Goal: Task Accomplishment & Management: Complete application form

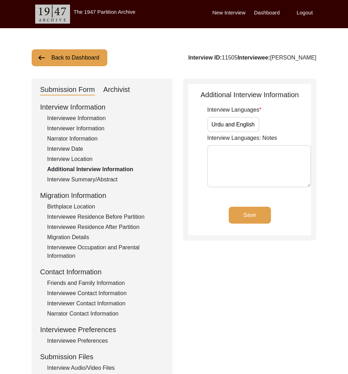
click at [88, 56] on button "Back to Dashboard" at bounding box center [70, 57] width 76 height 17
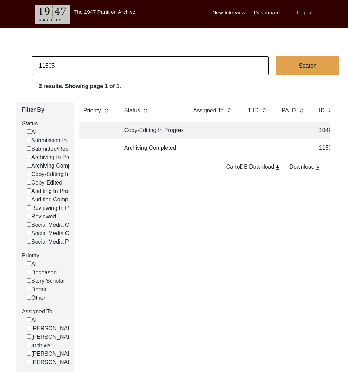
drag, startPoint x: 51, startPoint y: 66, endPoint x: 70, endPoint y: 68, distance: 19.8
click at [70, 68] on input "11505" at bounding box center [150, 65] width 237 height 19
type input "11508"
checkbox input "false"
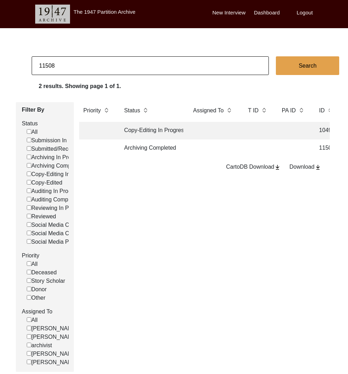
checkbox input "false"
click at [136, 151] on td "Archiving Completed" at bounding box center [151, 148] width 63 height 18
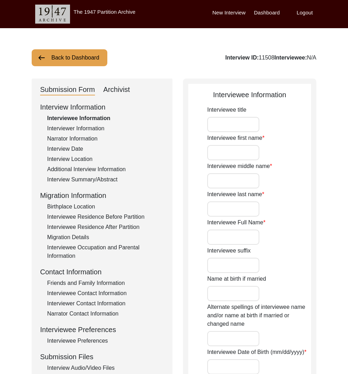
type input "Mr."
type input "[PERSON_NAME]"
type input "Prasad"
type input "[PERSON_NAME]"
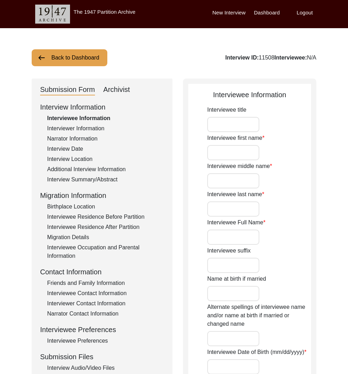
type input "N.A."
type input "[DATE]"
type input "85"
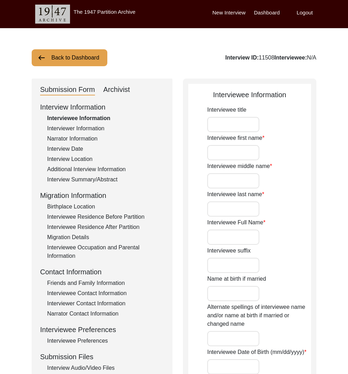
type input "[DEMOGRAPHIC_DATA]"
type input "Bhojpuri"
type input "[DEMOGRAPHIC_DATA]"
type input "Indo-Aryan"
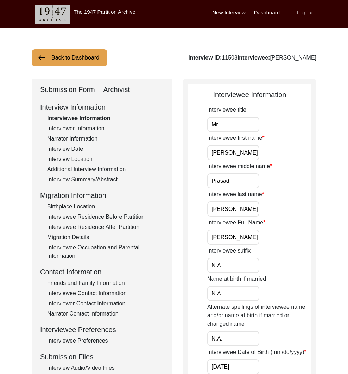
click at [80, 131] on div "Interviewer Information" at bounding box center [105, 128] width 117 height 8
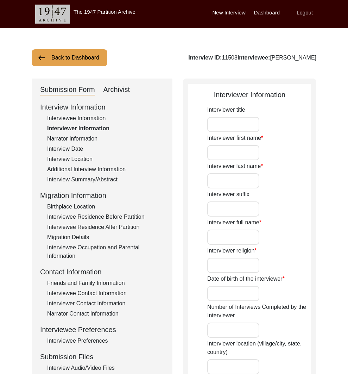
type input "Mr."
type input "[PERSON_NAME]"
type input "[DEMOGRAPHIC_DATA]"
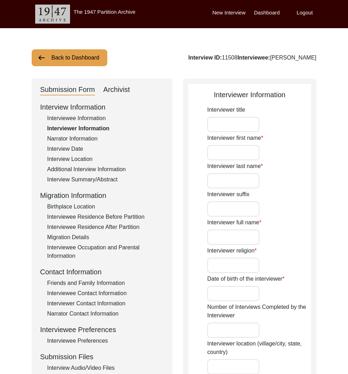
type input "[DATE]"
type input "[GEOGRAPHIC_DATA], [GEOGRAPHIC_DATA]"
type input "Student"
type textarea "I am student in [GEOGRAPHIC_DATA], [GEOGRAPHIC_DATA]. As an English literature …"
type input "Hindi, Assamese"
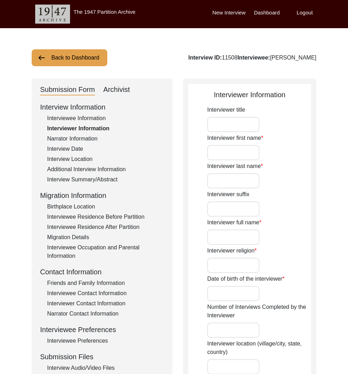
type input "Hindi, Assamese"
type textarea "The interviewee is the father of my father's colleague."
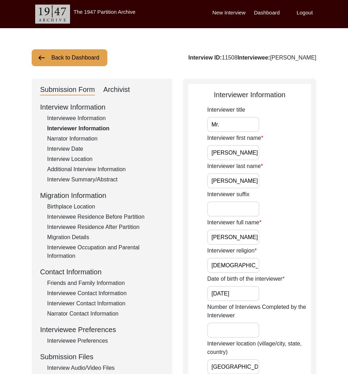
click at [92, 172] on div "Additional Interview Information" at bounding box center [105, 169] width 117 height 8
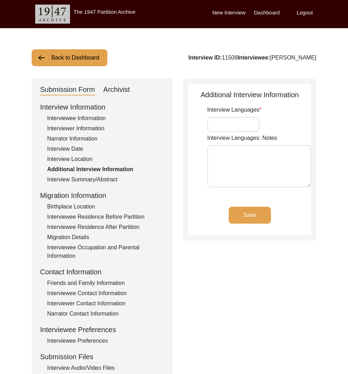
type input "Bhojpuri, Hindi, English"
click at [89, 181] on div "Interview Summary/Abstract" at bounding box center [105, 179] width 117 height 8
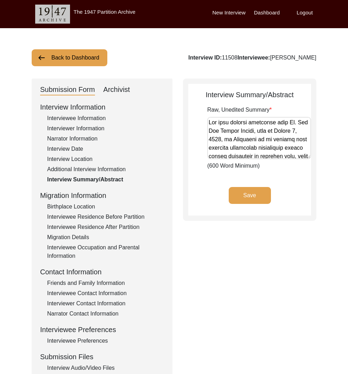
click at [82, 166] on div "Additional Interview Information" at bounding box center [105, 169] width 117 height 8
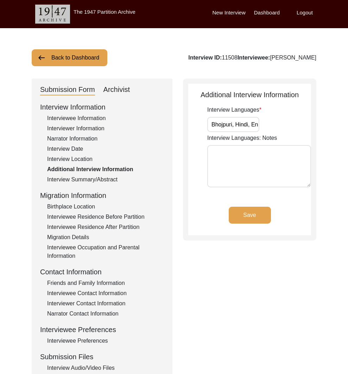
click at [80, 159] on div "Interview Location" at bounding box center [105, 159] width 117 height 8
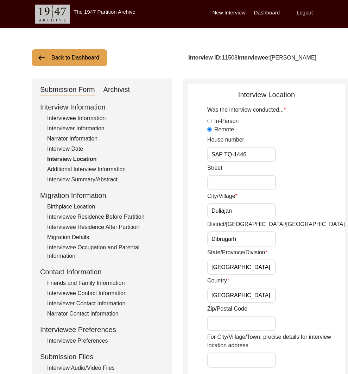
click at [79, 149] on div "Interview Date" at bounding box center [105, 149] width 117 height 8
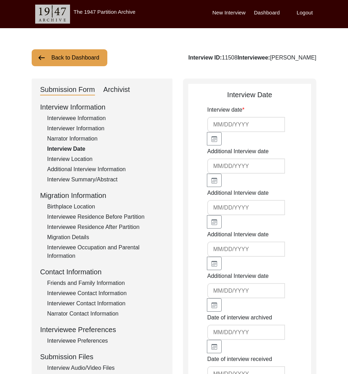
type input "[DATE]"
click at [79, 139] on div "Narrator Information" at bounding box center [105, 139] width 117 height 8
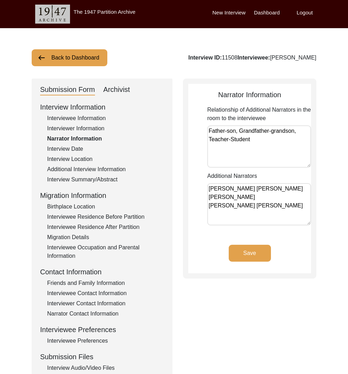
click at [98, 58] on button "Back to Dashboard" at bounding box center [70, 57] width 76 height 17
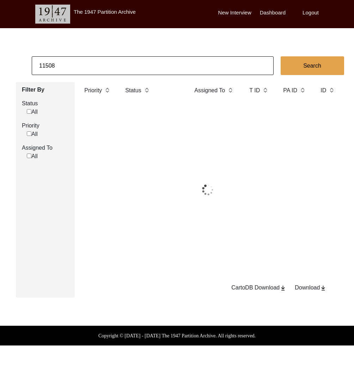
click at [103, 63] on input "11508" at bounding box center [153, 65] width 242 height 19
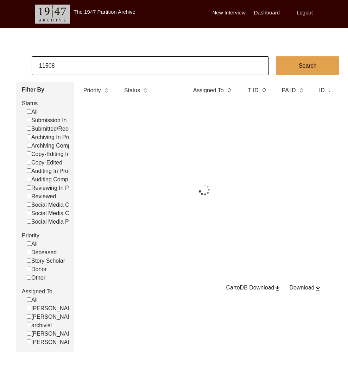
click at [103, 63] on input "11508" at bounding box center [150, 65] width 237 height 19
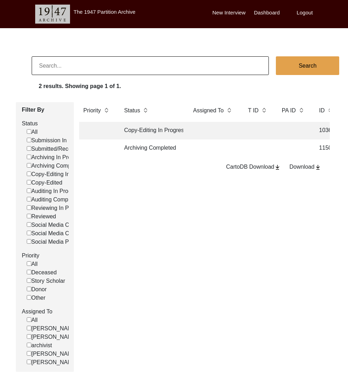
checkbox input "false"
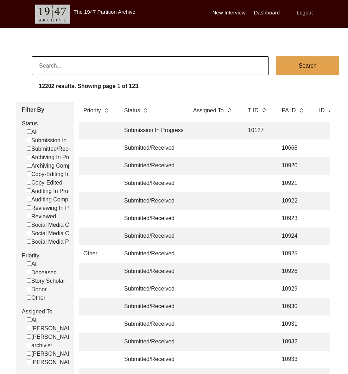
click at [55, 205] on label "Reviewing In Progress" at bounding box center [57, 208] width 61 height 8
click at [31, 205] on input "Reviewing In Progress" at bounding box center [29, 207] width 5 height 5
checkbox input "false"
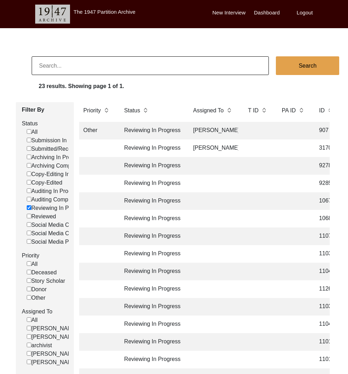
click at [54, 206] on label "Reviewing In Progress" at bounding box center [57, 208] width 61 height 8
click at [31, 206] on input "Reviewing In Progress" at bounding box center [29, 207] width 5 height 5
checkbox input "false"
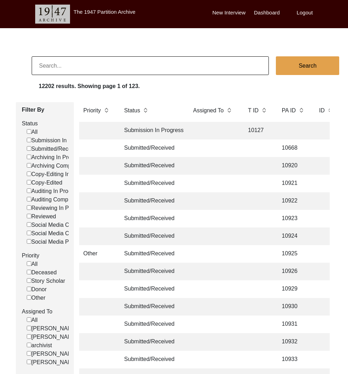
click at [53, 201] on label "Auditing Completed" at bounding box center [54, 200] width 54 height 8
click at [31, 201] on input "Auditing Completed" at bounding box center [29, 199] width 5 height 5
checkbox input "false"
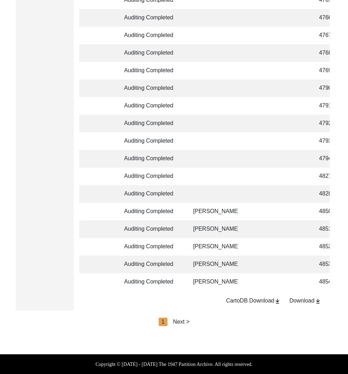
scroll to position [1597, 0]
click at [181, 322] on div "Next >" at bounding box center [181, 322] width 17 height 8
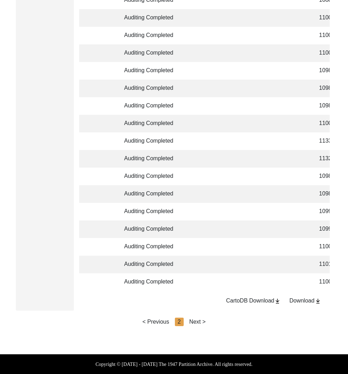
click at [192, 323] on div "Next >" at bounding box center [198, 322] width 17 height 8
click at [155, 321] on div "< Previous" at bounding box center [156, 322] width 27 height 8
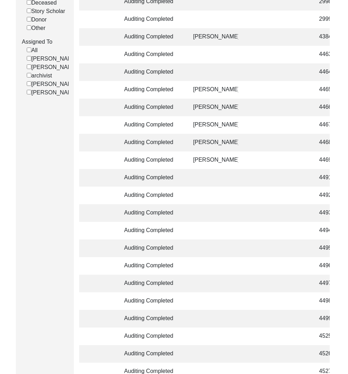
scroll to position [0, 0]
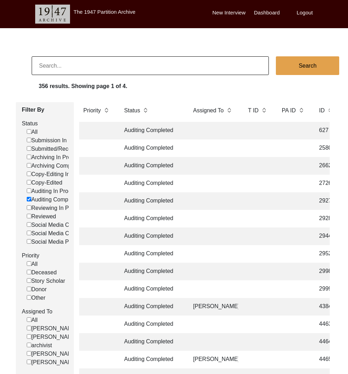
click at [89, 67] on input at bounding box center [150, 65] width 237 height 19
click at [32, 200] on label "Auditing Completed" at bounding box center [54, 200] width 54 height 8
click at [31, 200] on input "Auditing Completed" at bounding box center [29, 199] width 5 height 5
checkbox input "false"
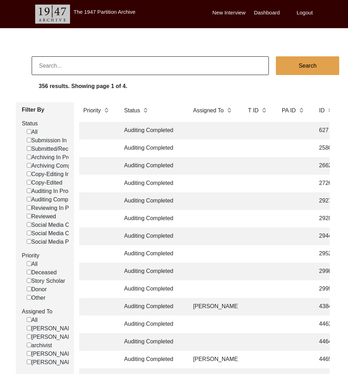
checkbox input "false"
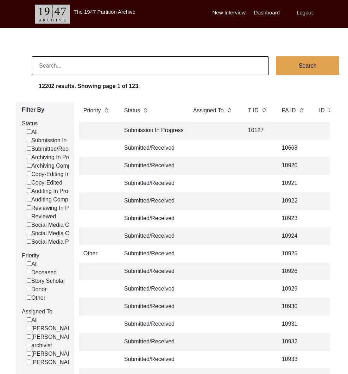
click at [65, 69] on input at bounding box center [150, 65] width 237 height 19
type input "2023"
checkbox input "false"
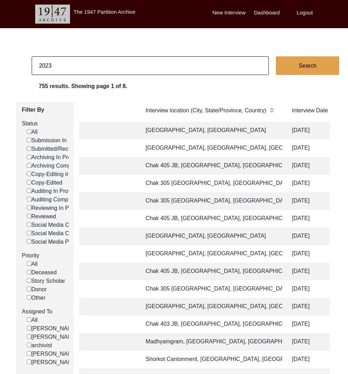
scroll to position [0, 403]
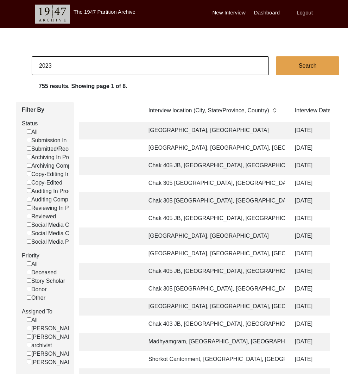
click at [269, 147] on td "[GEOGRAPHIC_DATA], [GEOGRAPHIC_DATA], [GEOGRAPHIC_DATA]" at bounding box center [214, 148] width 141 height 18
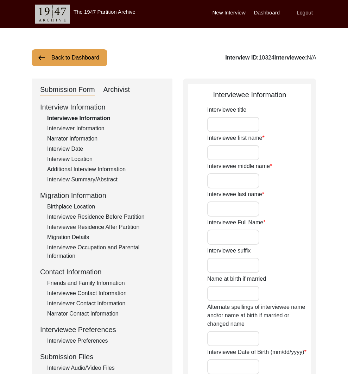
type input "Mr."
type input "Khuda"
type input "Bakhash"
type input "[PERSON_NAME]"
type input "N/A"
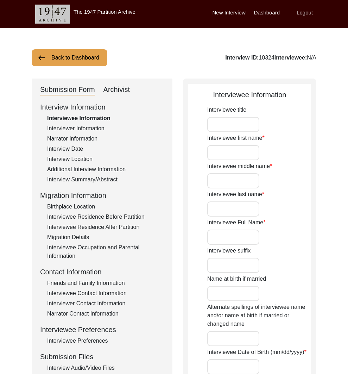
type input "1922"
type input "100"
type input "[DEMOGRAPHIC_DATA]"
type input "N/A"
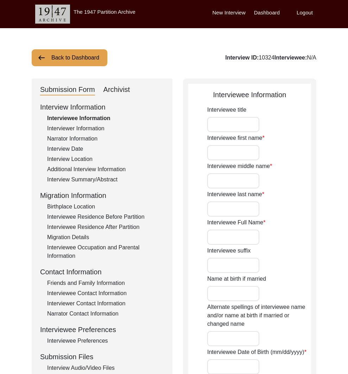
type textarea "N/A"
type input "Punjabi"
type input "Jhangi"
type input "[DEMOGRAPHIC_DATA]"
type input "[PERSON_NAME]"
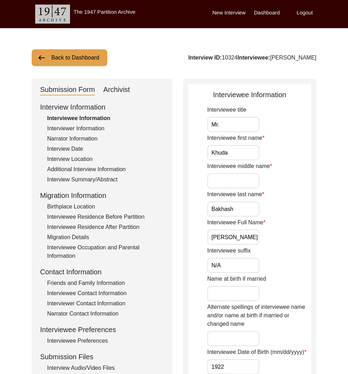
click at [118, 86] on div "Archivist" at bounding box center [117, 89] width 27 height 11
select select "Copy-Editing In Progress"
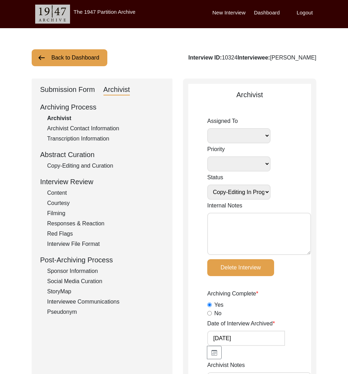
click at [103, 164] on div "Copy-Editing and Curation" at bounding box center [105, 166] width 117 height 8
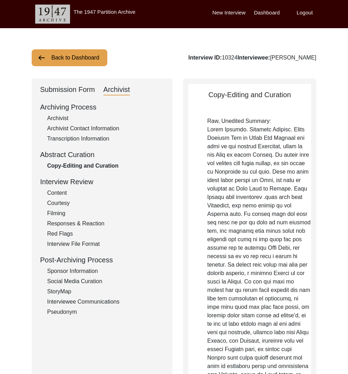
click at [231, 55] on div "Interview ID: 10324 Interviewee: [PERSON_NAME]" at bounding box center [252, 58] width 128 height 8
click at [232, 55] on div "Interview ID: 10324 Interviewee: [PERSON_NAME]" at bounding box center [252, 58] width 128 height 8
copy div "10324"
click at [63, 55] on button "Back to Dashboard" at bounding box center [70, 57] width 76 height 17
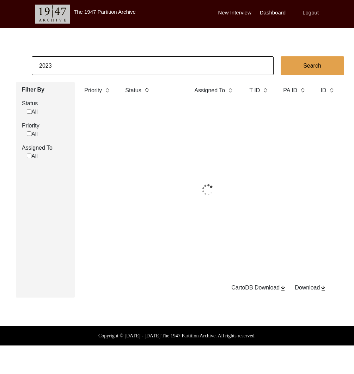
click at [74, 61] on input "2023" at bounding box center [153, 65] width 242 height 19
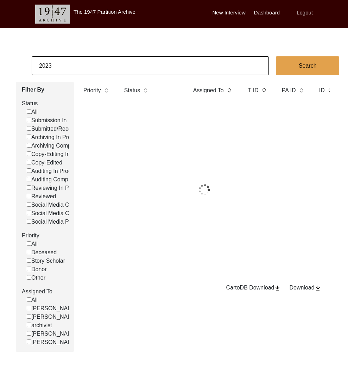
click at [74, 61] on input "2023" at bounding box center [150, 65] width 237 height 19
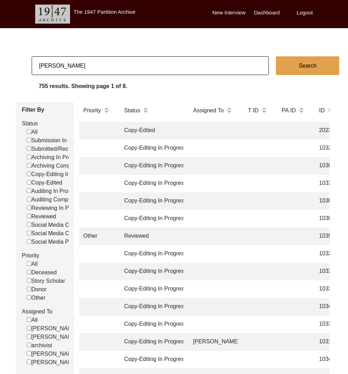
type input "[PERSON_NAME]"
checkbox input "false"
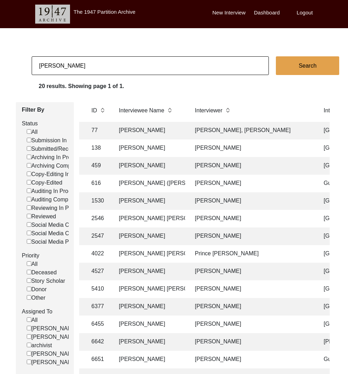
click at [59, 72] on input "[PERSON_NAME]" at bounding box center [150, 65] width 237 height 19
type input "11503"
checkbox input "false"
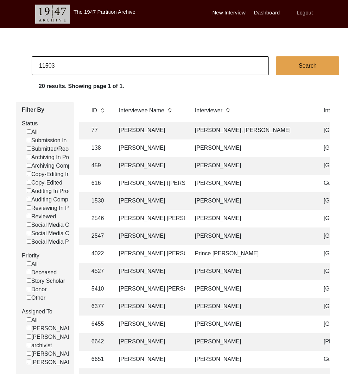
checkbox input "false"
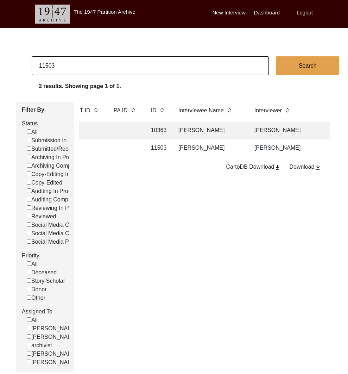
scroll to position [0, 148]
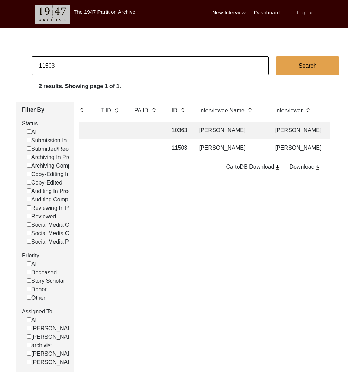
click at [200, 150] on td "[PERSON_NAME]" at bounding box center [230, 148] width 70 height 18
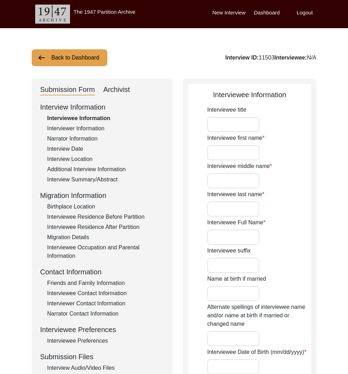
type input "Mr."
type input "Mahendra"
type input "[PERSON_NAME]"
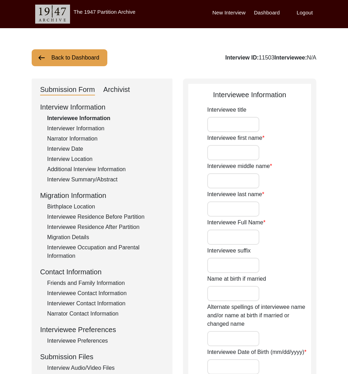
type input "[PERSON_NAME]"
type input "[DATE]"
type input "96"
type input "[DEMOGRAPHIC_DATA]"
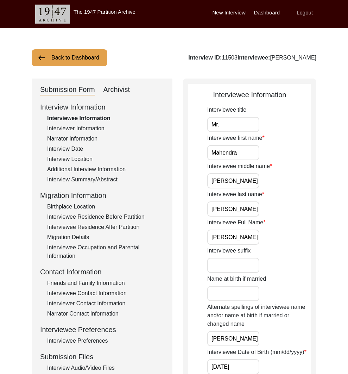
click at [111, 278] on div "Interview Information Interviewee Information Interviewer Information Narrator …" at bounding box center [102, 252] width 124 height 301
click at [111, 281] on div "Friends and Family Information" at bounding box center [105, 283] width 117 height 8
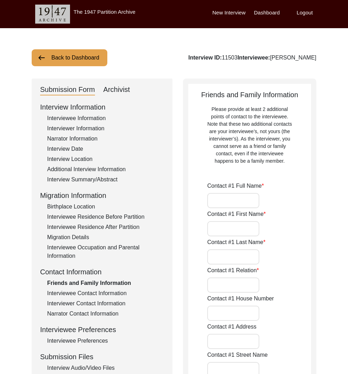
type input "[PERSON_NAME]"
type input "Deepak"
type input "[PERSON_NAME]"
type input "Son"
type input "[GEOGRAPHIC_DATA]"
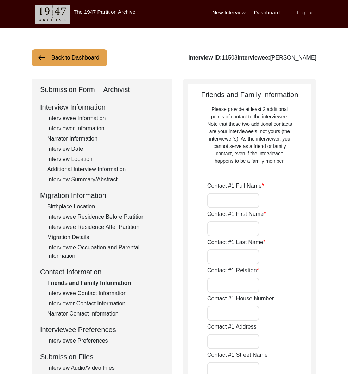
type input "93910 54103"
type input "[EMAIL_ADDRESS][DOMAIN_NAME]"
type input "-"
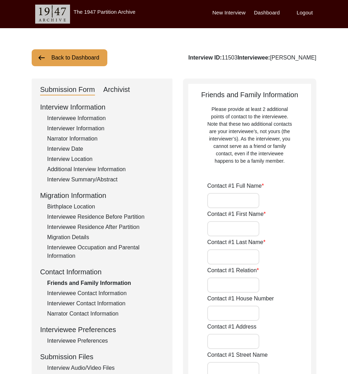
type input "-"
click at [101, 293] on div "Interviewee Contact Information" at bounding box center [105, 293] width 117 height 8
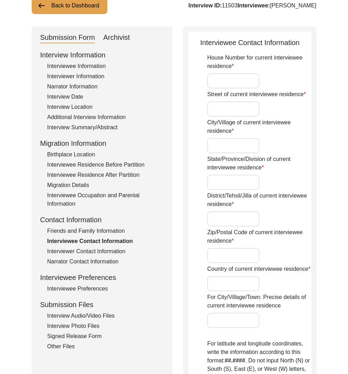
type input "[STREET_ADDRESS]"
type input "Ameerpet"
type input "[GEOGRAPHIC_DATA]"
type input "Telengana"
type input "[GEOGRAPHIC_DATA]"
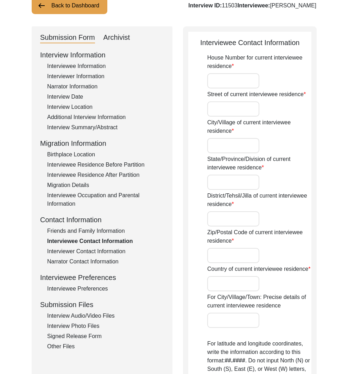
type input "500033"
type input "[GEOGRAPHIC_DATA]"
type input "[GEOGRAPHIC_DATA], [GEOGRAPHIC_DATA], [GEOGRAPHIC_DATA]"
type input "17.3850"
type input "78.4866"
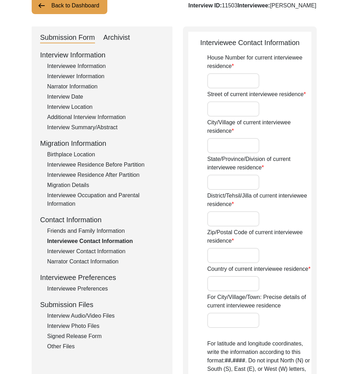
type input "04023745018"
type input "N/A"
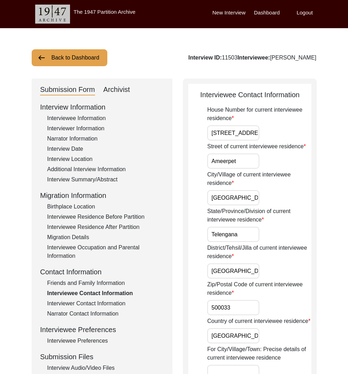
drag, startPoint x: 309, startPoint y: 62, endPoint x: 320, endPoint y: 60, distance: 11.1
click at [310, 62] on div "Back to Dashboard Interview ID: 11503 Interviewee: [PERSON_NAME]" at bounding box center [174, 57] width 285 height 17
drag, startPoint x: 315, startPoint y: 58, endPoint x: 257, endPoint y: 58, distance: 58.1
copy div "[PERSON_NAME]"
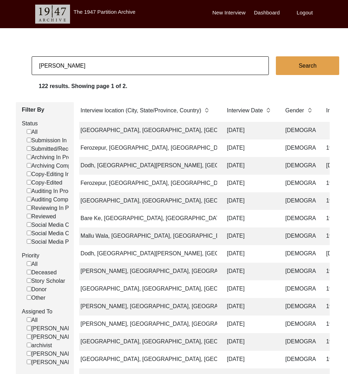
click at [128, 68] on input "[PERSON_NAME]" at bounding box center [150, 65] width 237 height 19
type input "11502"
checkbox input "false"
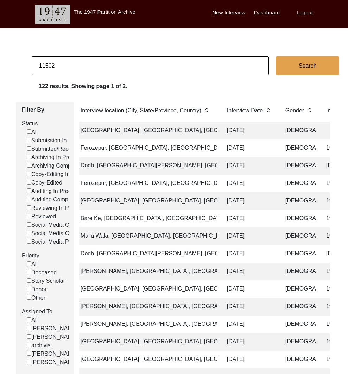
checkbox input "false"
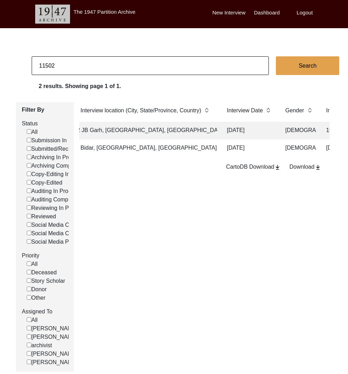
scroll to position [0, 24]
click at [179, 131] on td "Chak 392 JB Garh, [GEOGRAPHIC_DATA], [GEOGRAPHIC_DATA], [GEOGRAPHIC_DATA]" at bounding box center [146, 131] width 141 height 18
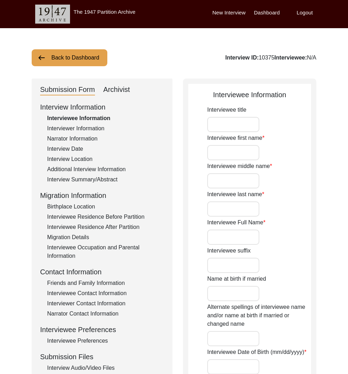
type input "Mrs."
type input "Razia"
type input "Bibi"
type input "N/A"
type input "Razia"
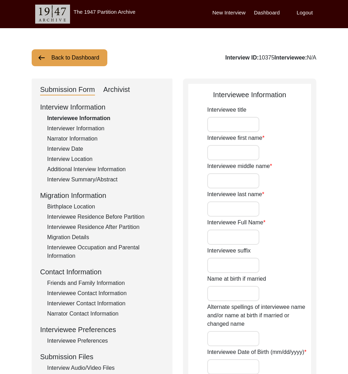
type input "Bibi"
type input "Razia"
type input "Razia Bibi"
type input "1907"
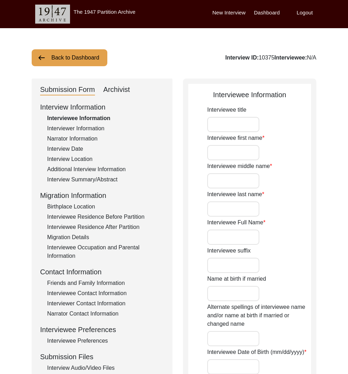
type input "118"
type input "[DEMOGRAPHIC_DATA]"
type input "N/A"
type textarea "N/A"
type input "Punjabi"
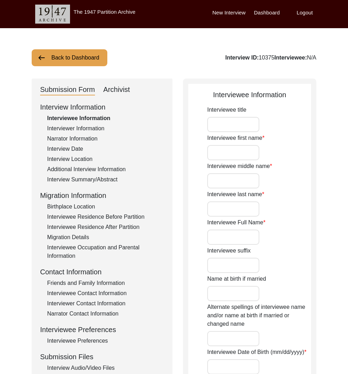
type input "Hoshiarpuri"
type input "[DEMOGRAPHIC_DATA]"
type input "Araein"
click at [124, 93] on div "Archivist" at bounding box center [117, 89] width 27 height 11
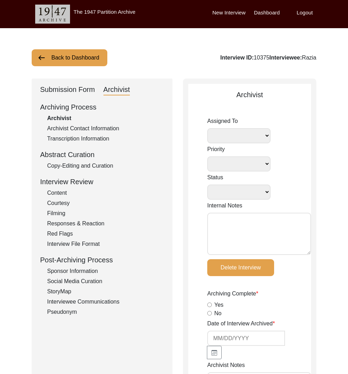
select select
select select "Copy-Editing In Progress"
type textarea "Tori: broll/video format, video length, b&w photos/format, back up disk updated…"
radio input "true"
type input "[DATE]"
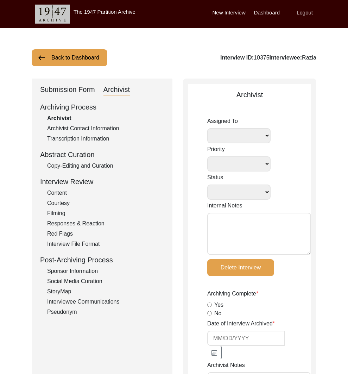
radio input "true"
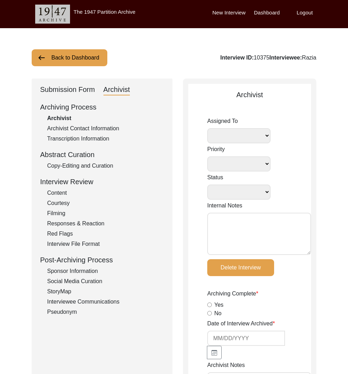
radio input "true"
type input "0:40:48"
radio input "true"
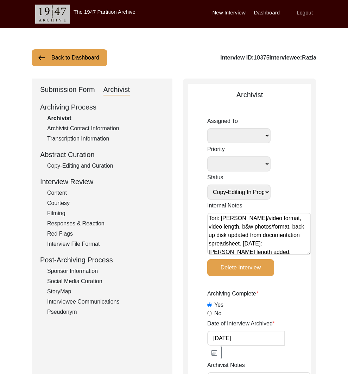
radio input "true"
type input "20, 20.2"
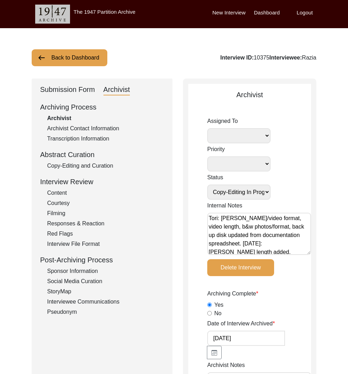
radio input "true"
type textarea "Broll length: 0:03:01"
type input "mp4"
select select
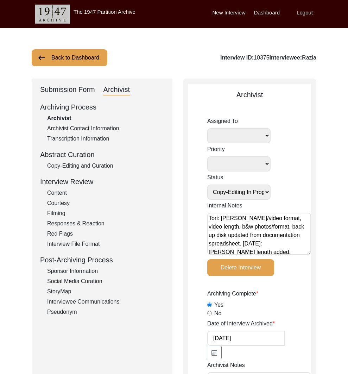
click at [80, 62] on button "Back to Dashboard" at bounding box center [70, 57] width 76 height 17
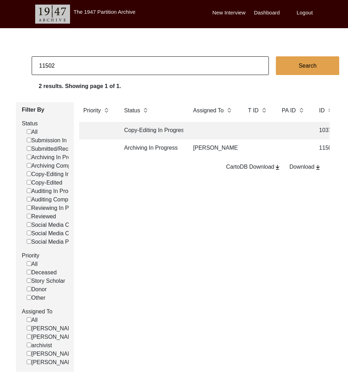
click at [149, 149] on td "Archiving In Progress" at bounding box center [151, 148] width 63 height 18
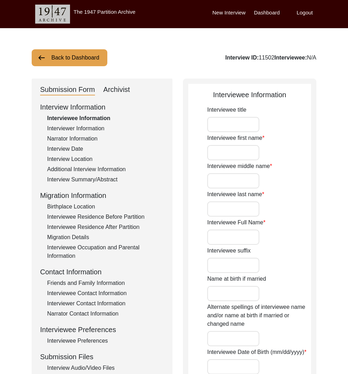
type input "Mr."
type input "Siddayya"
type input "-"
type input "Kawdi Math"
type input "Siddayya Kawdi Math"
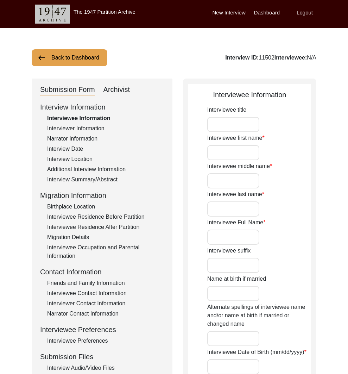
type input "07/13/1943"
type input "83"
type input "Lingayat"
type input "[DEMOGRAPHIC_DATA]"
click at [121, 92] on div "Archivist" at bounding box center [117, 89] width 27 height 11
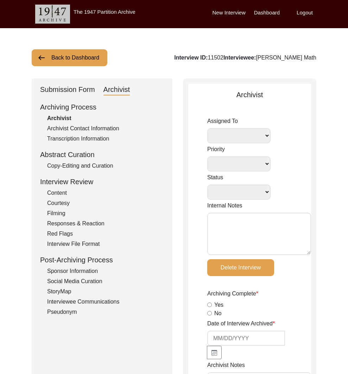
select select
select select "Archiving In Progress"
type textarea "August 18, 2025 Victoria: Alexis finished archiving this, but it needs to be pr…"
radio input "true"
type input "8/1/2025"
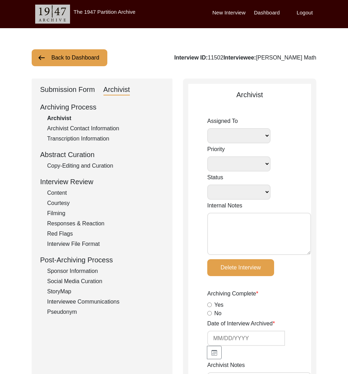
type textarea "Alexis Archiving Notes 08/01/2025 Interview Information Interviewee Information…"
radio input "true"
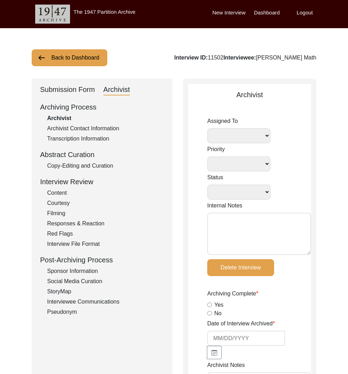
radio input "true"
type input "1:10:08"
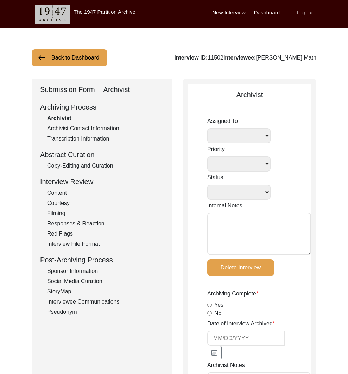
radio input "true"
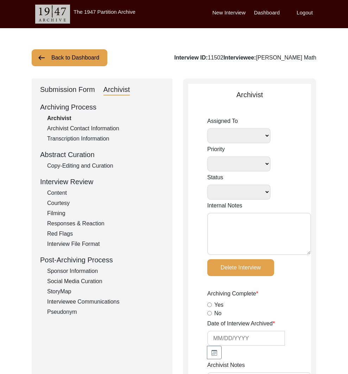
radio input "true"
type textarea "b-roll: 0:02:49"
type input "MP4"
type input "15.22 GB"
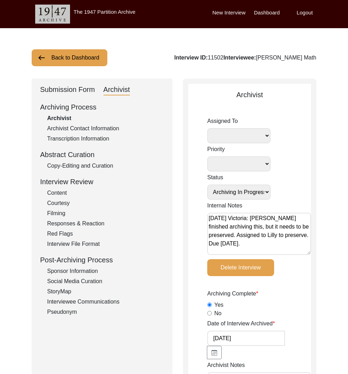
select select "507"
click at [76, 62] on button "Back to Dashboard" at bounding box center [70, 57] width 76 height 17
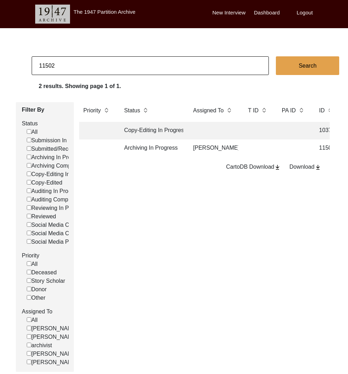
click at [52, 64] on input "11502" at bounding box center [150, 65] width 237 height 19
type input "11503"
checkbox input "false"
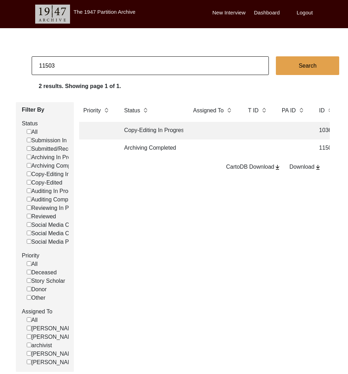
click at [145, 150] on td "Archiving Completed" at bounding box center [151, 148] width 63 height 18
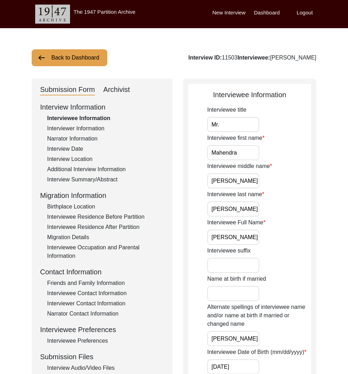
drag, startPoint x: 117, startPoint y: 94, endPoint x: 119, endPoint y: 98, distance: 4.1
click at [117, 94] on div "Archivist" at bounding box center [117, 89] width 27 height 11
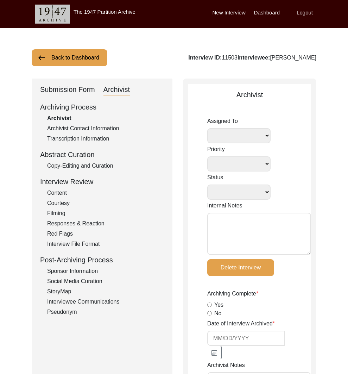
select select
select select "Archiving Completed"
type textarea "July 30, 2025 Tori: Assigned to Lilly to archive. July 30, 2025 Lilly: Contains…"
radio input "true"
type input "7/30/2025"
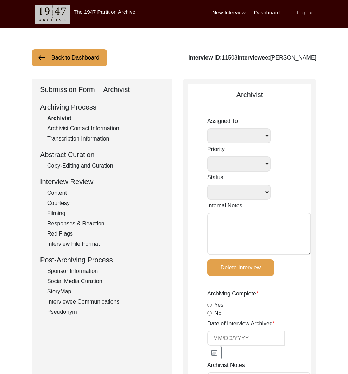
type textarea "[Archiving] on July 30, 2025 by Lillianne Quijano Interviewee Information • int…"
radio input "true"
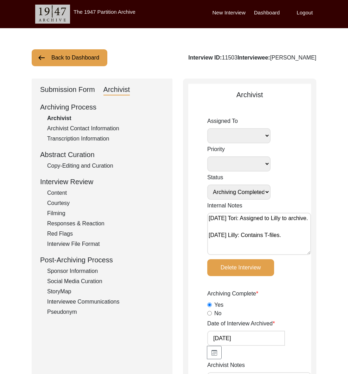
radio input "true"
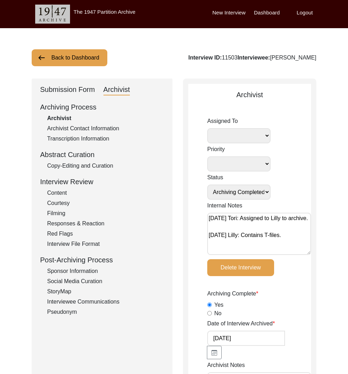
radio input "true"
type input "1:55:39"
radio input "true"
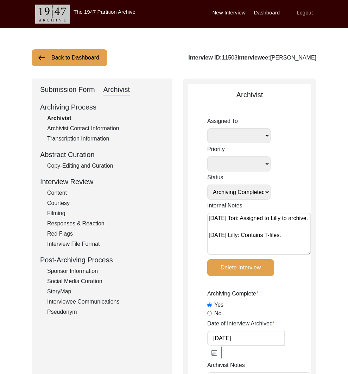
radio input "true"
type input "23"
radio input "true"
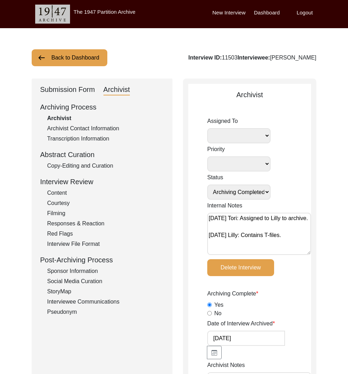
type textarea "B-roll length: 0:01:02"
type input "MP4"
type input "30.09 GB"
select select
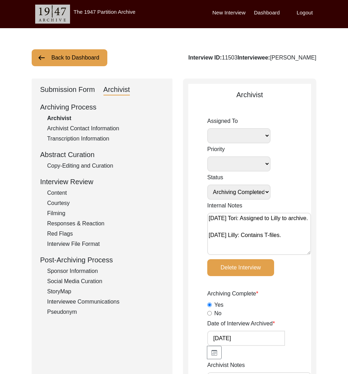
click at [69, 60] on button "Back to Dashboard" at bounding box center [70, 57] width 76 height 17
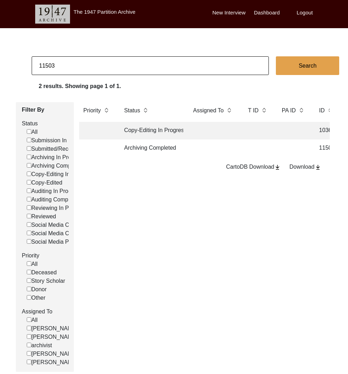
click at [305, 15] on label "Logout" at bounding box center [305, 13] width 16 height 8
